Goal: Task Accomplishment & Management: Use online tool/utility

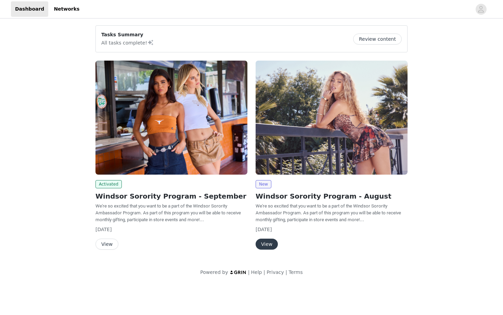
click at [103, 246] on button "View" at bounding box center [106, 244] width 23 height 11
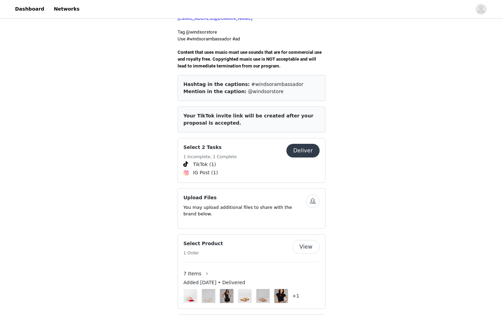
scroll to position [237, 0]
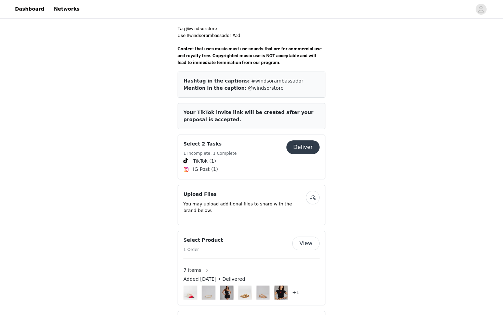
click at [313, 192] on button "button" at bounding box center [313, 198] width 14 height 14
click at [306, 142] on button "Deliver" at bounding box center [302, 147] width 33 height 14
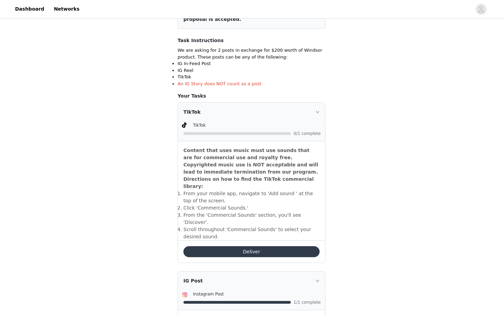
scroll to position [117, 0]
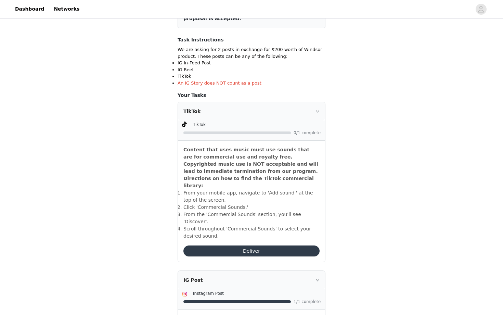
click at [278, 245] on button "Deliver" at bounding box center [251, 250] width 136 height 11
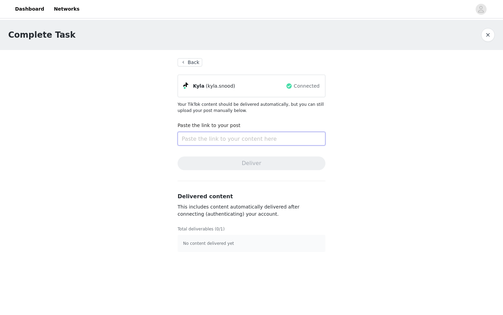
click at [246, 138] on input "text" at bounding box center [252, 139] width 148 height 14
paste input "[URL][DOMAIN_NAME]"
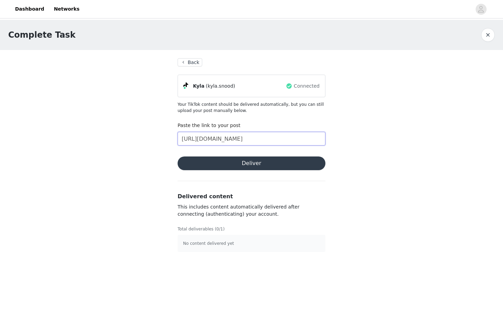
type input "[URL][DOMAIN_NAME]"
click at [239, 161] on button "Deliver" at bounding box center [252, 163] width 148 height 14
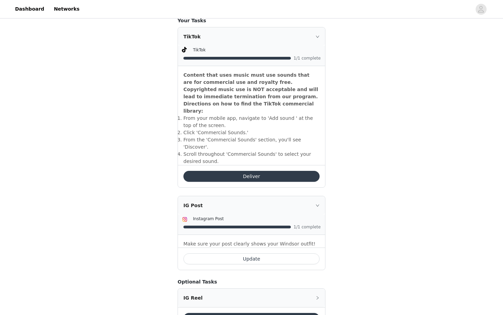
scroll to position [208, 0]
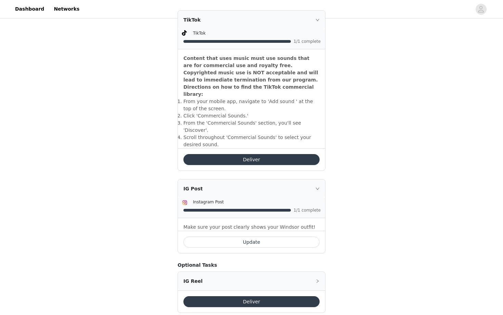
click at [353, 235] on div "Select 2 Tasks Back Include the following in your post Hashtag in the captions:…" at bounding box center [251, 71] width 503 height 518
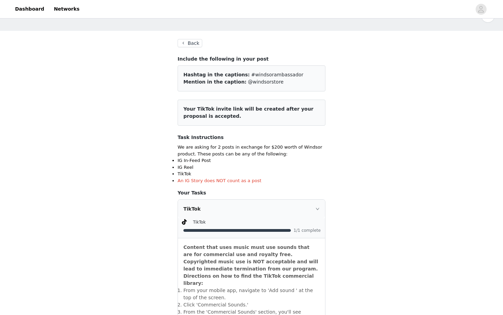
scroll to position [18, 0]
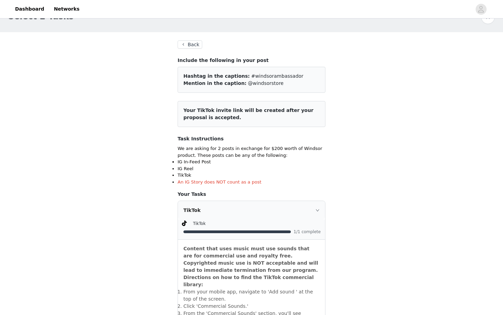
click at [189, 44] on button "Back" at bounding box center [190, 44] width 25 height 8
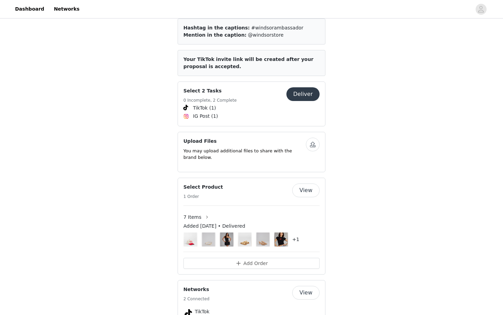
scroll to position [295, 0]
